Goal: Find specific page/section: Find specific page/section

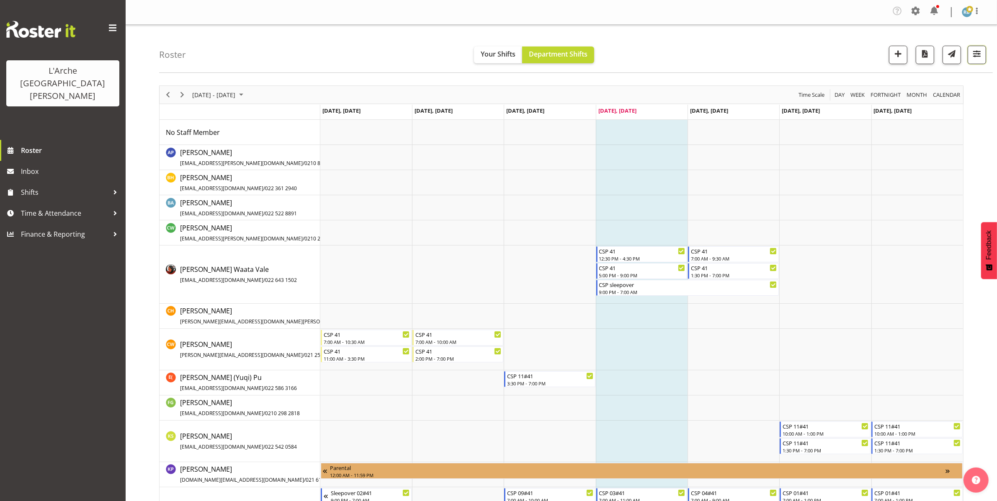
click at [973, 50] on span "button" at bounding box center [977, 53] width 11 height 11
click at [938, 83] on span "1 Locations" at bounding box center [923, 81] width 41 height 10
click at [879, 163] on span at bounding box center [878, 162] width 7 height 7
click at [879, 163] on input "56b" at bounding box center [877, 162] width 5 height 5
checkbox input "true"
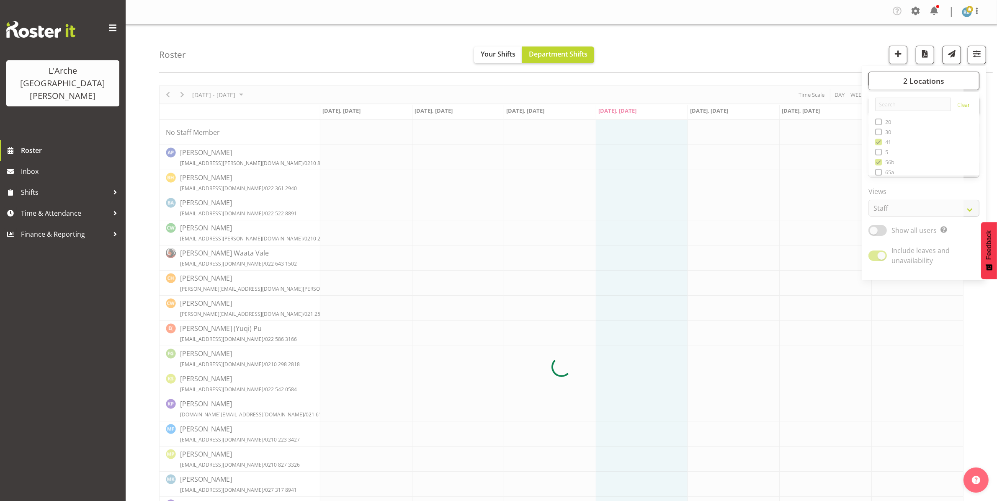
click at [880, 143] on div at bounding box center [561, 366] width 804 height 562
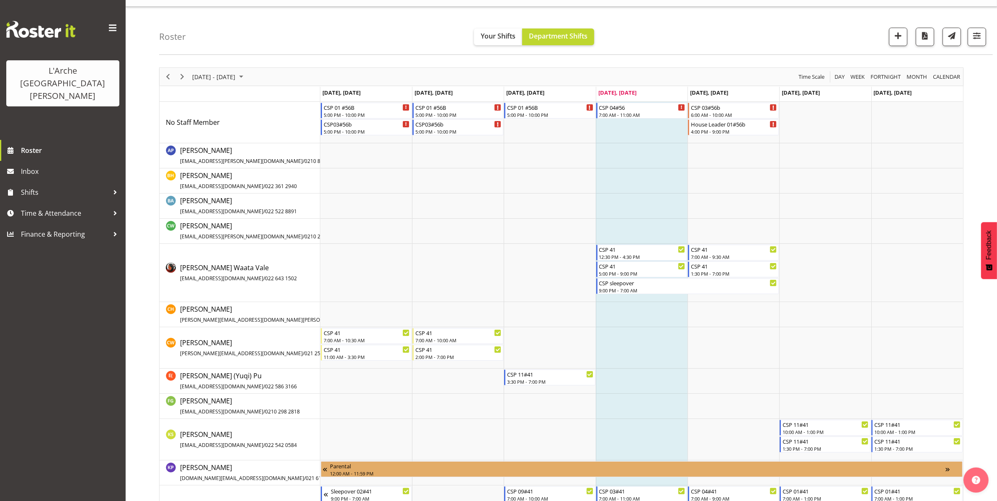
scroll to position [20, 0]
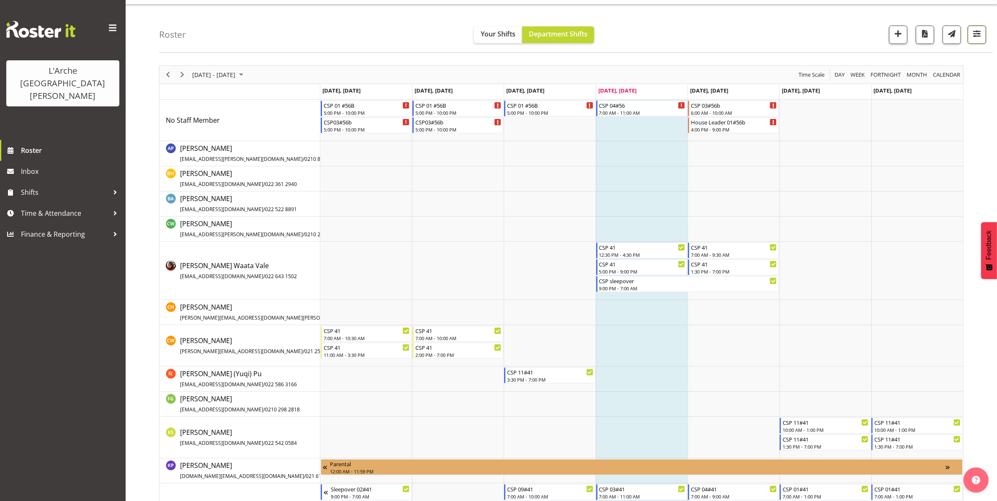
click at [983, 38] on button "button" at bounding box center [977, 35] width 18 height 18
click at [922, 62] on span "2 Locations" at bounding box center [923, 61] width 41 height 10
click at [877, 121] on span at bounding box center [878, 122] width 7 height 7
click at [877, 121] on input "41" at bounding box center [877, 121] width 5 height 5
checkbox input "false"
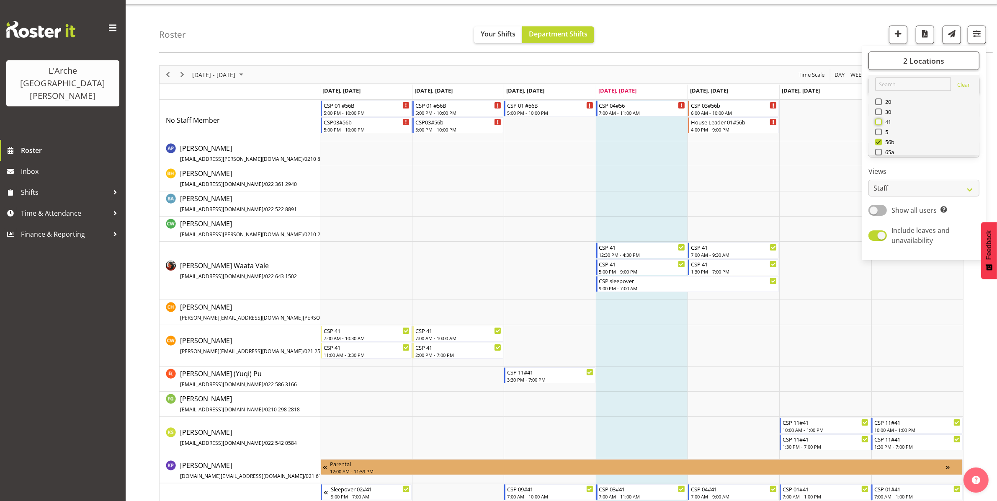
scroll to position [0, 0]
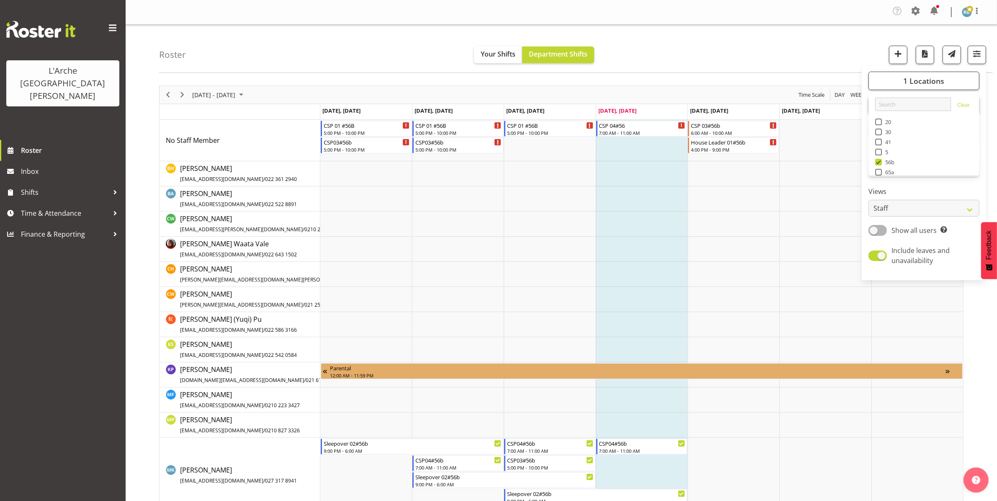
click at [139, 176] on div "Roster Your Shifts Department Shifts 1 Locations Clear 20 30 41 5 56b 65a 73 Ar…" at bounding box center [561, 335] width 871 height 620
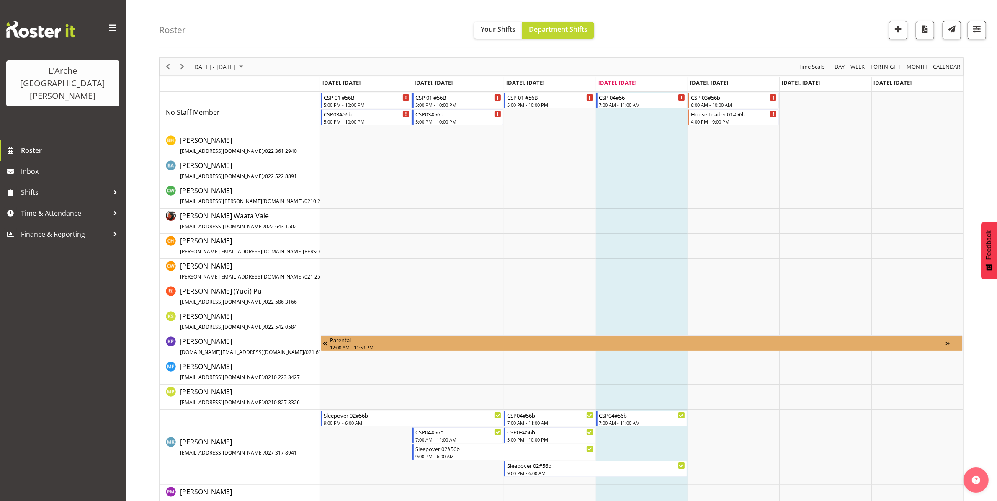
scroll to position [31, 0]
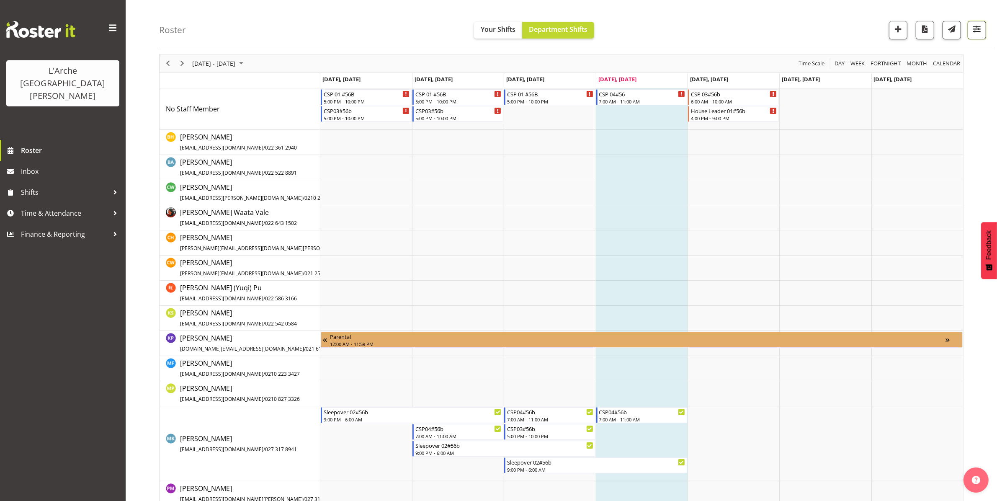
click at [978, 34] on span "button" at bounding box center [977, 28] width 11 height 11
click at [884, 204] on span at bounding box center [878, 205] width 18 height 10
click at [874, 204] on input "Show all users Show only rostered employees" at bounding box center [871, 205] width 5 height 5
checkbox input "true"
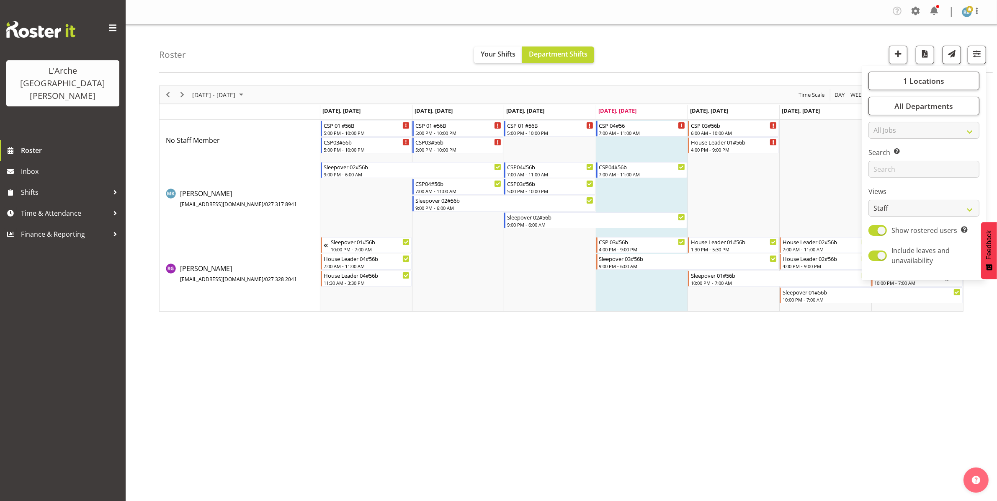
click at [426, 42] on div "Roster Your Shifts Department Shifts 1 Locations Clear 20 30 41 5 56b 65a 73 Ar…" at bounding box center [576, 49] width 834 height 48
